Goal: Information Seeking & Learning: Check status

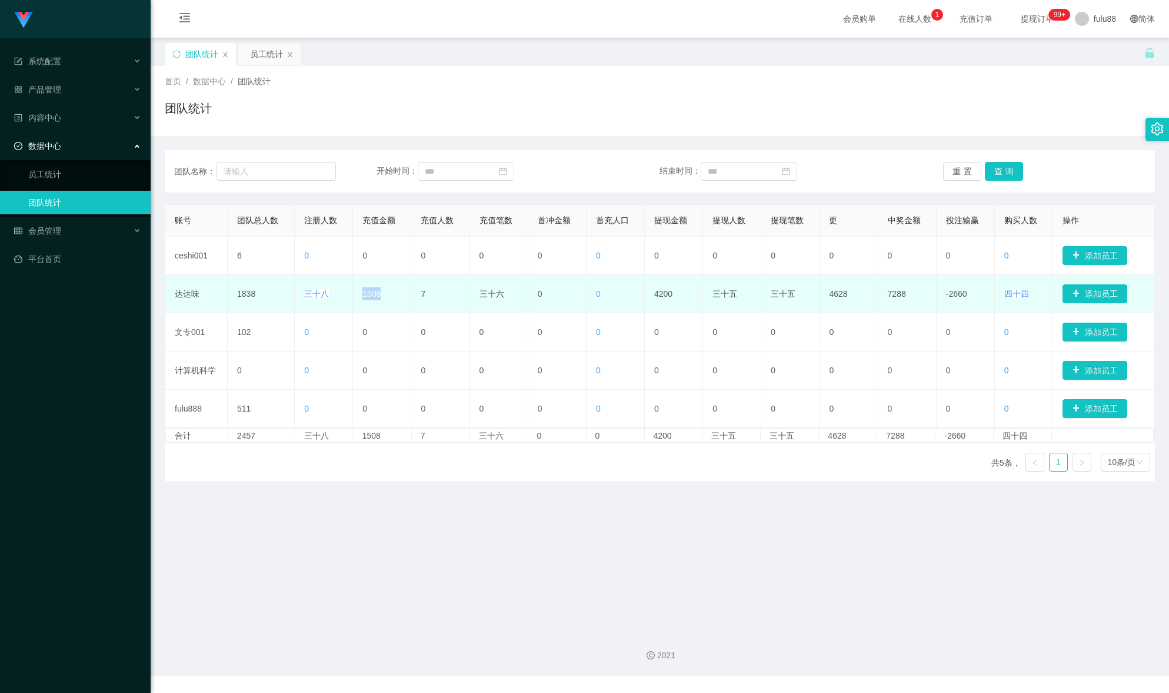
drag, startPoint x: 384, startPoint y: 300, endPoint x: 362, endPoint y: 305, distance: 22.4
click at [362, 305] on td "1508" at bounding box center [382, 294] width 58 height 38
drag, startPoint x: 325, startPoint y: 297, endPoint x: 303, endPoint y: 294, distance: 22.5
click at [303, 294] on td "三十八" at bounding box center [324, 294] width 58 height 38
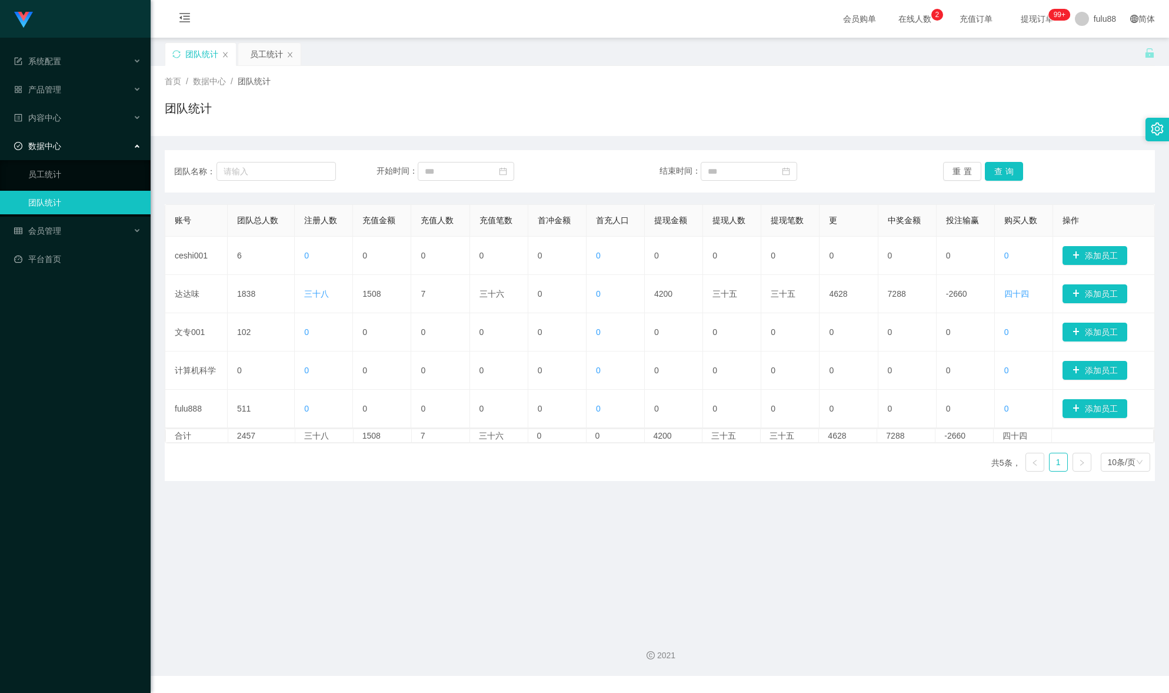
click at [371, 576] on main "关闭门户 关闭右侧 关闭其他 刷新页面 团队统计 员工统计 首页 / 数据中心 / 团队统计 / 团队统计 团队名称： 开始时间： 结束时间： 重置 查询 账…" at bounding box center [660, 329] width 1019 height 583
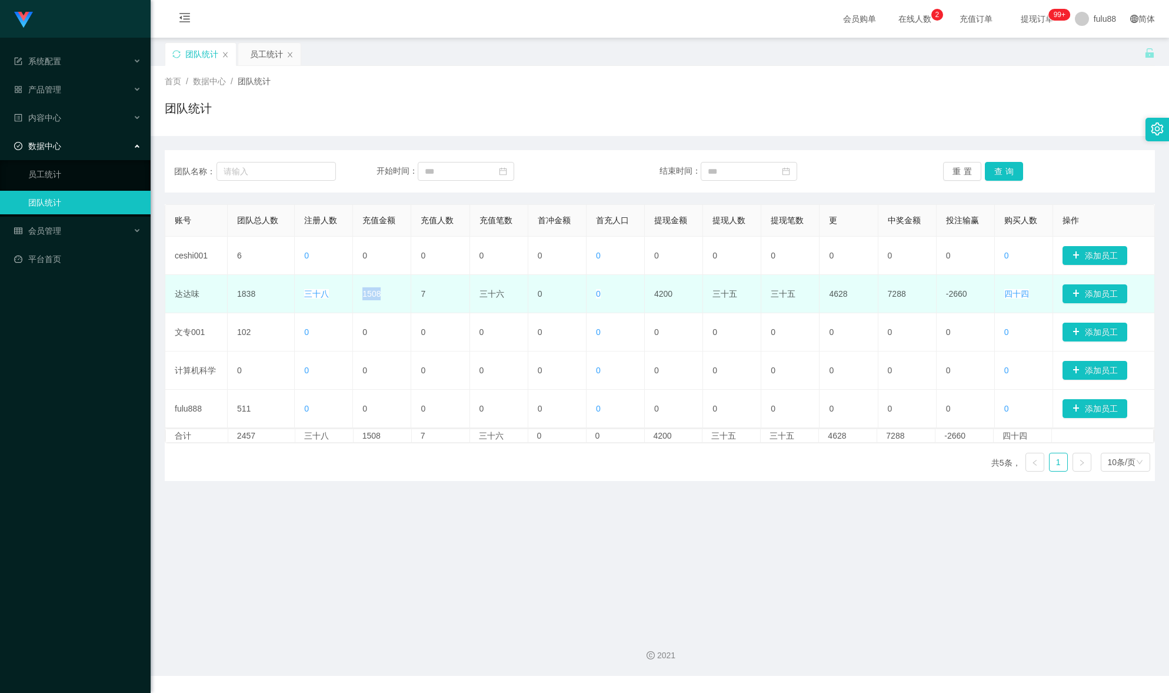
drag, startPoint x: 356, startPoint y: 299, endPoint x: 391, endPoint y: 296, distance: 34.8
click at [391, 296] on td "1508" at bounding box center [382, 294] width 58 height 38
click at [350, 309] on td "三十八" at bounding box center [324, 294] width 58 height 38
drag, startPoint x: 383, startPoint y: 295, endPoint x: 301, endPoint y: 297, distance: 81.8
click at [301, 297] on tr "达达味 1838 三十八 1508 7 三十六 0 0 4200 三十五 三十五 4628 7288 -2660 四十四 添加员工" at bounding box center [660, 294] width 990 height 38
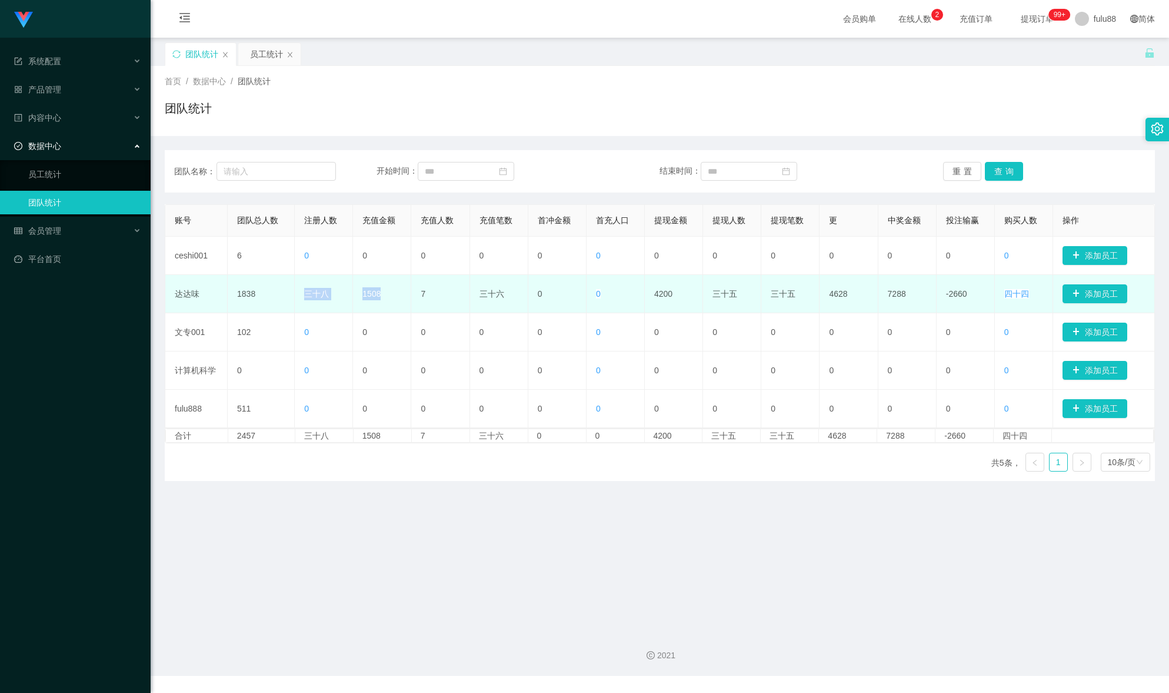
click at [312, 297] on font "三十八" at bounding box center [316, 293] width 25 height 9
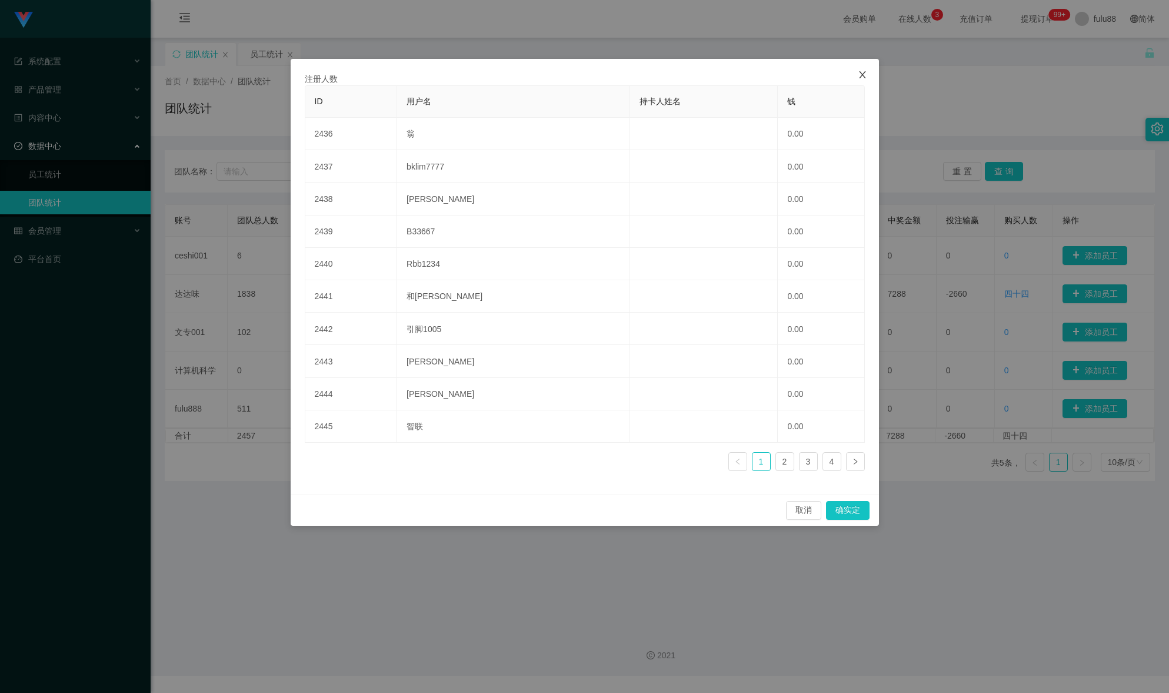
click at [866, 80] on span "关闭" at bounding box center [862, 75] width 33 height 33
